Goal: Information Seeking & Learning: Learn about a topic

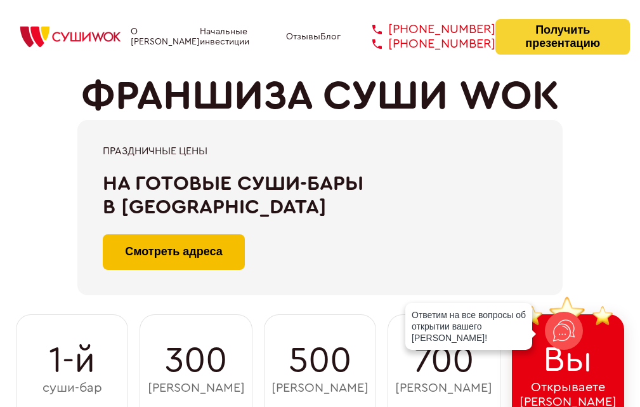
click at [195, 252] on link "Смотреть адреса" at bounding box center [174, 252] width 142 height 36
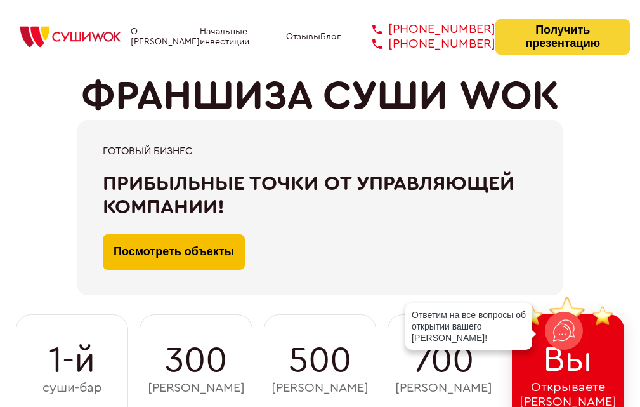
click at [217, 261] on link "Посмотреть объекты" at bounding box center [174, 252] width 142 height 36
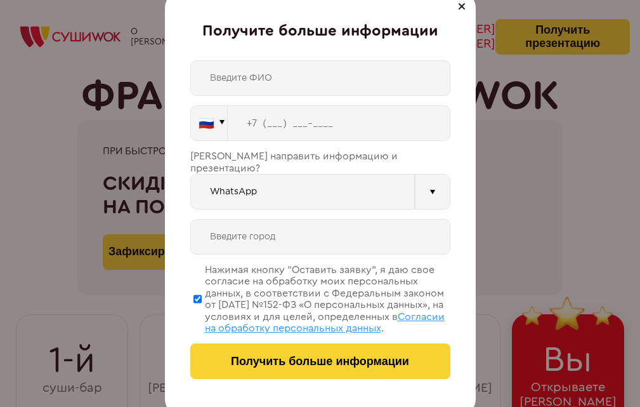
click at [474, 5] on div "Получите больше информации 🇷🇺 🇹🇷 🇧🇾 🇰🇬 🇰🇿 🇦🇿 🇦🇲 ." at bounding box center [320, 203] width 311 height 422
click at [473, 5] on div "Получите больше информации 🇷🇺 🇹🇷 🇧🇾 🇰🇬 🇰🇿 🇦🇿 🇦🇲 ." at bounding box center [320, 203] width 311 height 422
click at [469, 3] on div at bounding box center [461, 6] width 15 height 15
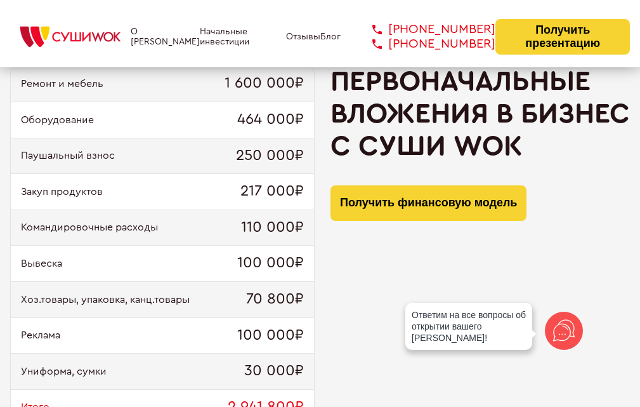
scroll to position [1332, 0]
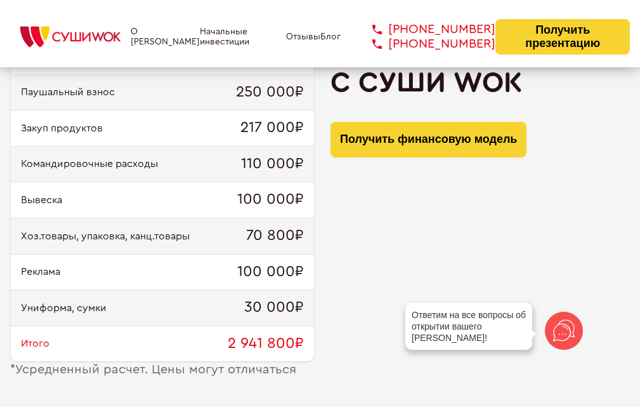
click at [212, 299] on div "Униформа, сумки 30 000₽" at bounding box center [162, 308] width 303 height 36
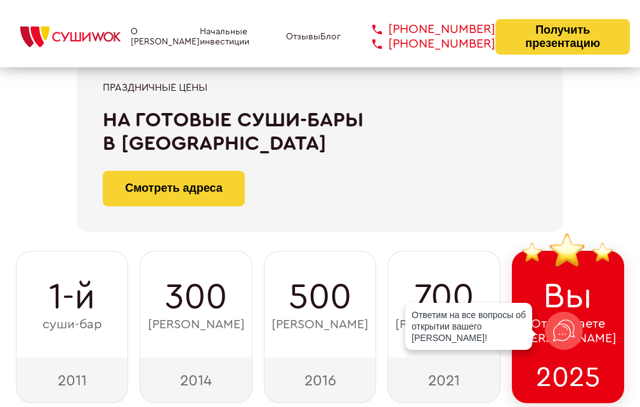
scroll to position [0, 0]
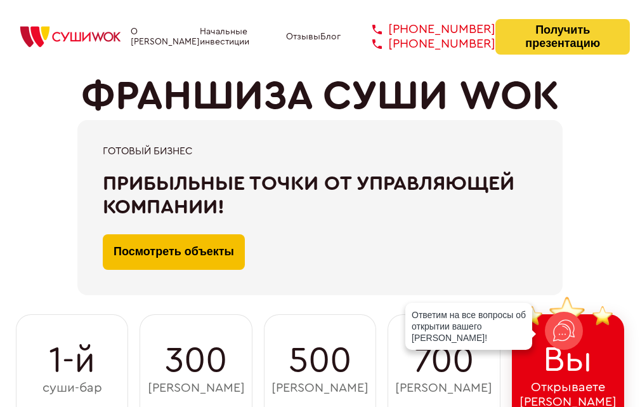
click at [201, 238] on link "Посмотреть объекты" at bounding box center [174, 252] width 142 height 36
